Goal: Task Accomplishment & Management: Use online tool/utility

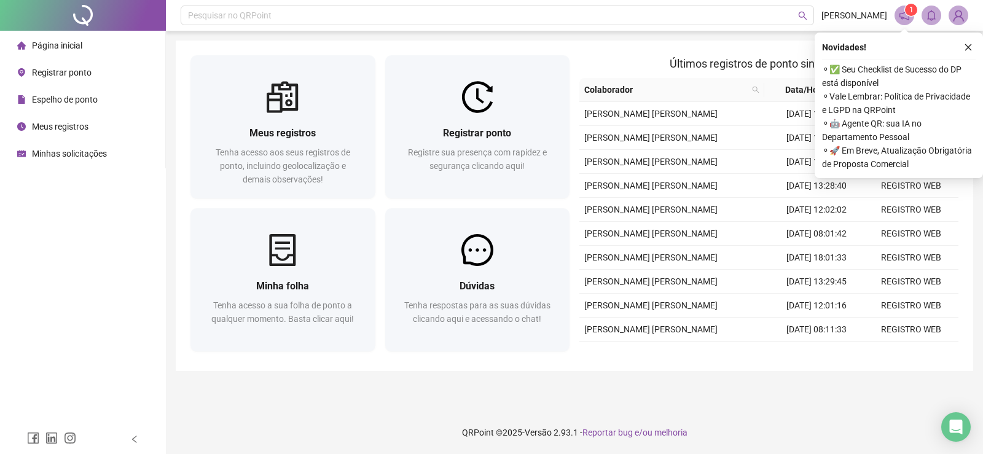
click at [63, 72] on span "Registrar ponto" at bounding box center [62, 73] width 60 height 10
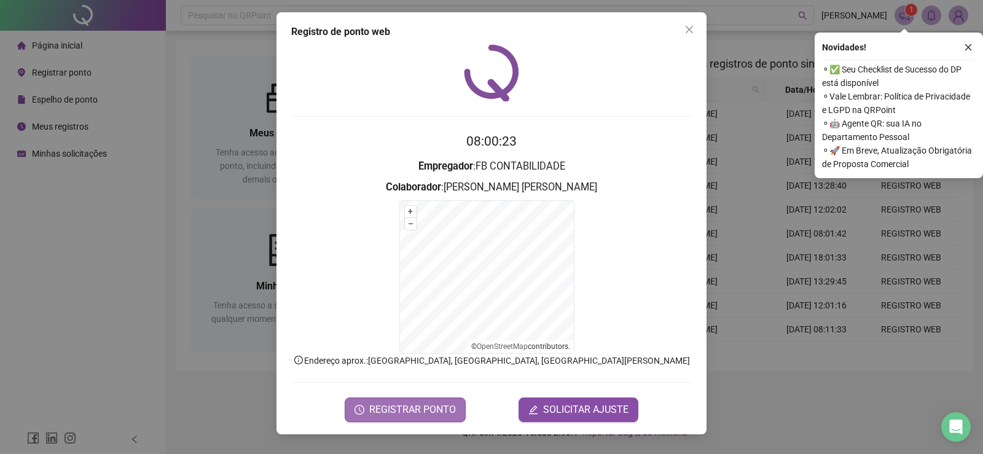
click at [415, 408] on span "REGISTRAR PONTO" at bounding box center [412, 409] width 87 height 15
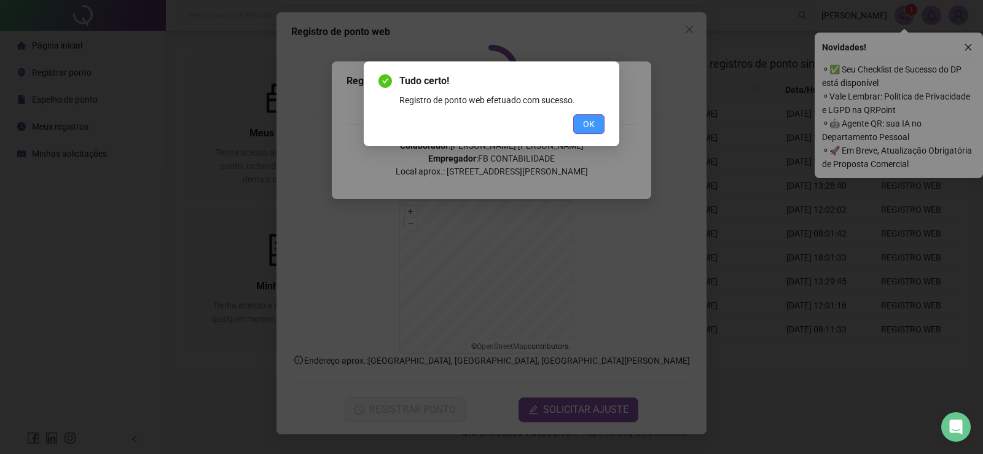
click at [588, 121] on span "OK" at bounding box center [589, 124] width 12 height 14
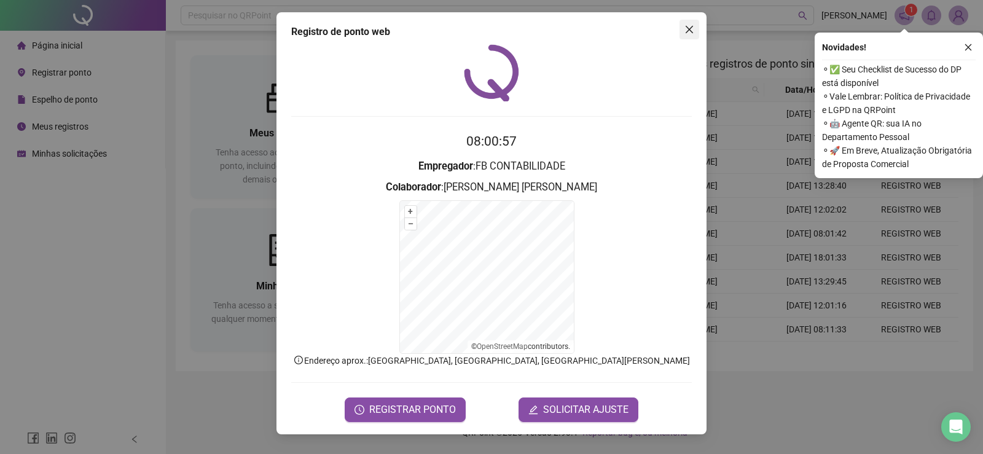
click at [688, 28] on icon "close" at bounding box center [688, 29] width 7 height 7
